Goal: Task Accomplishment & Management: Use online tool/utility

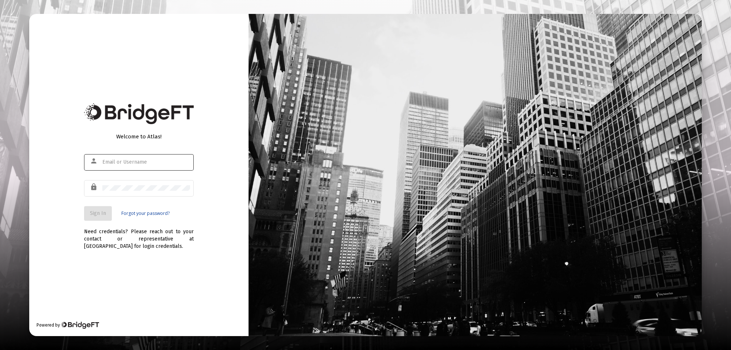
click at [119, 162] on input "text" at bounding box center [146, 162] width 88 height 6
type input "[PERSON_NAME][EMAIL_ADDRESS][PERSON_NAME][DOMAIN_NAME]"
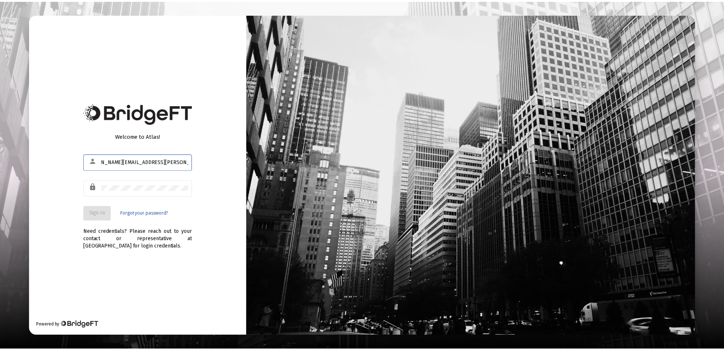
scroll to position [0, 0]
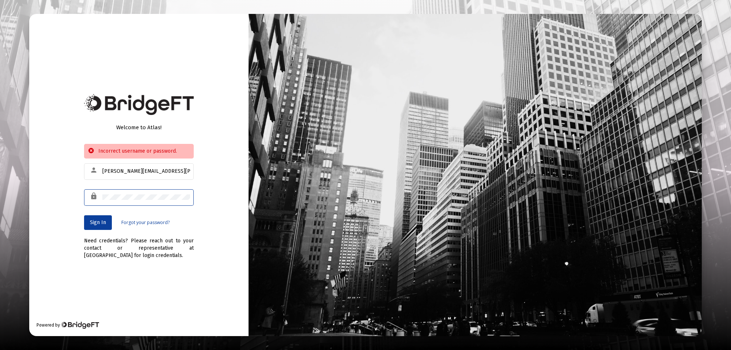
click at [0, 195] on div "Welcome to Atlas! Incorrect username or password. person [PERSON_NAME][EMAIL_AD…" at bounding box center [365, 175] width 731 height 350
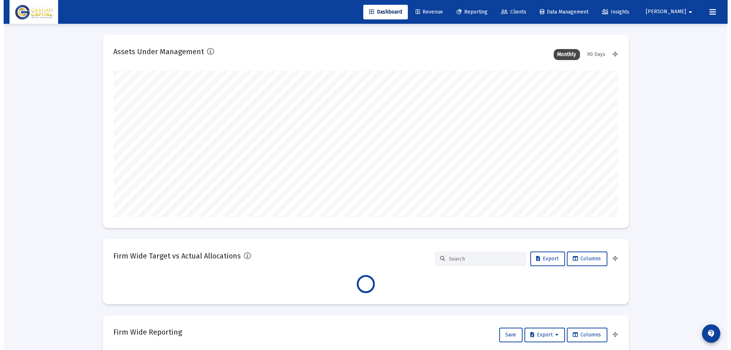
scroll to position [146, 505]
click at [483, 9] on span "Reporting" at bounding box center [468, 12] width 31 height 6
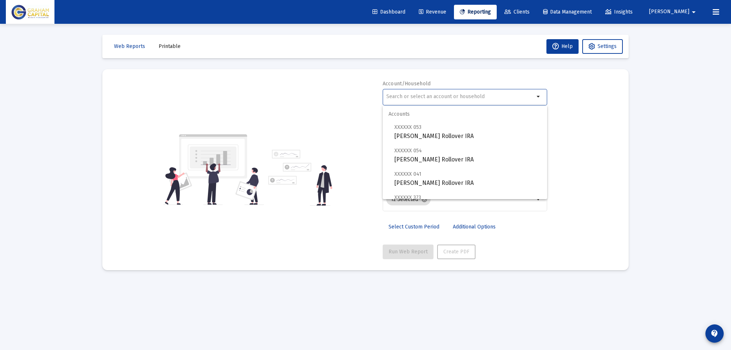
click at [498, 98] on input "text" at bounding box center [460, 97] width 148 height 6
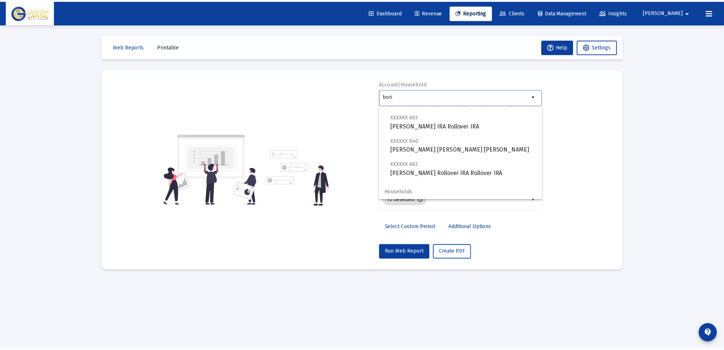
scroll to position [76, 0]
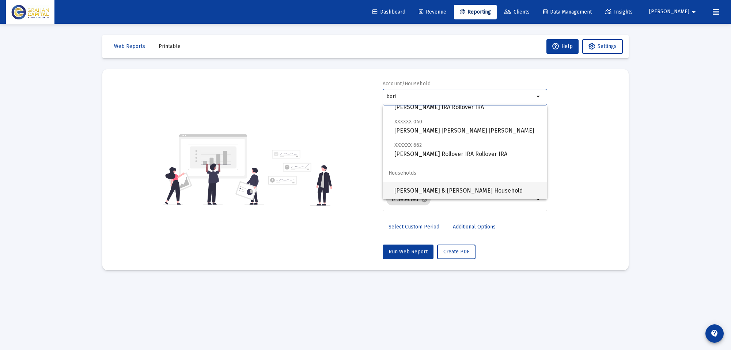
click at [445, 193] on span "[PERSON_NAME] & [PERSON_NAME] Household" at bounding box center [467, 191] width 147 height 18
type input "[PERSON_NAME] & [PERSON_NAME] Household"
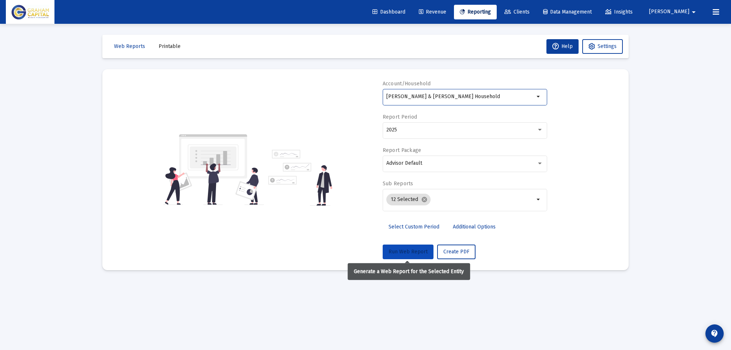
click at [408, 251] on span "Run Web Report" at bounding box center [408, 251] width 39 height 6
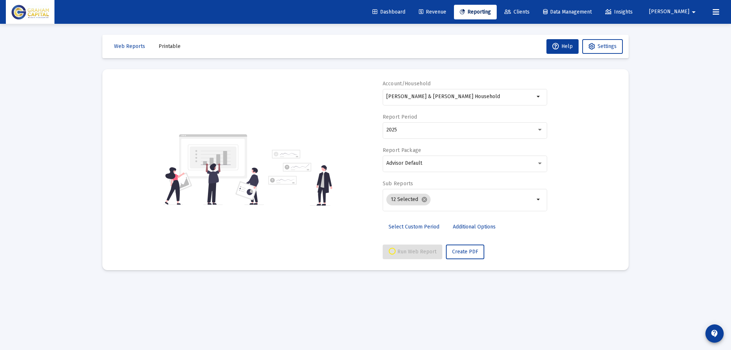
select select "View all"
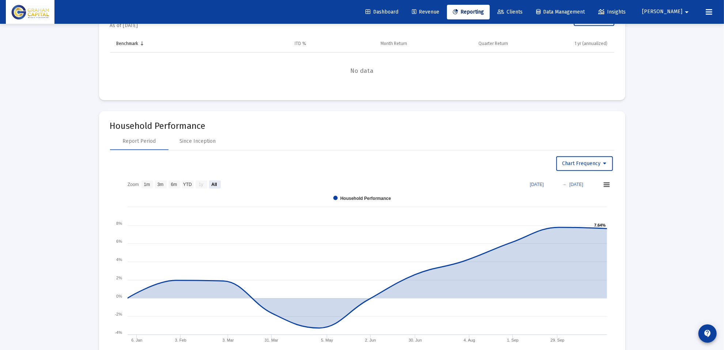
scroll to position [960, 0]
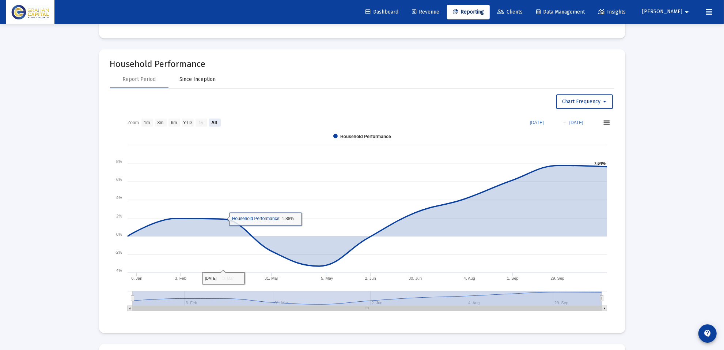
click at [201, 78] on div "Since Inception" at bounding box center [198, 79] width 36 height 7
select select "View all"
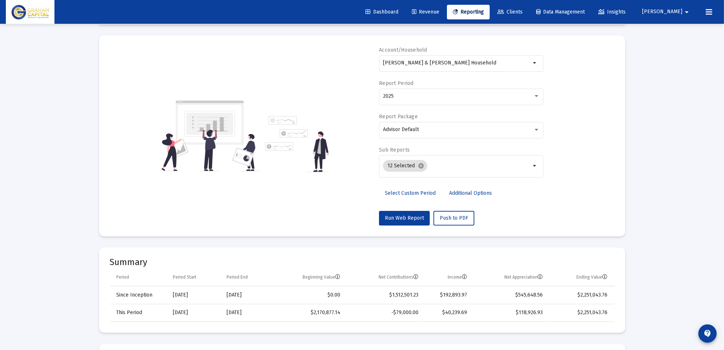
scroll to position [0, 0]
